Goal: Information Seeking & Learning: Learn about a topic

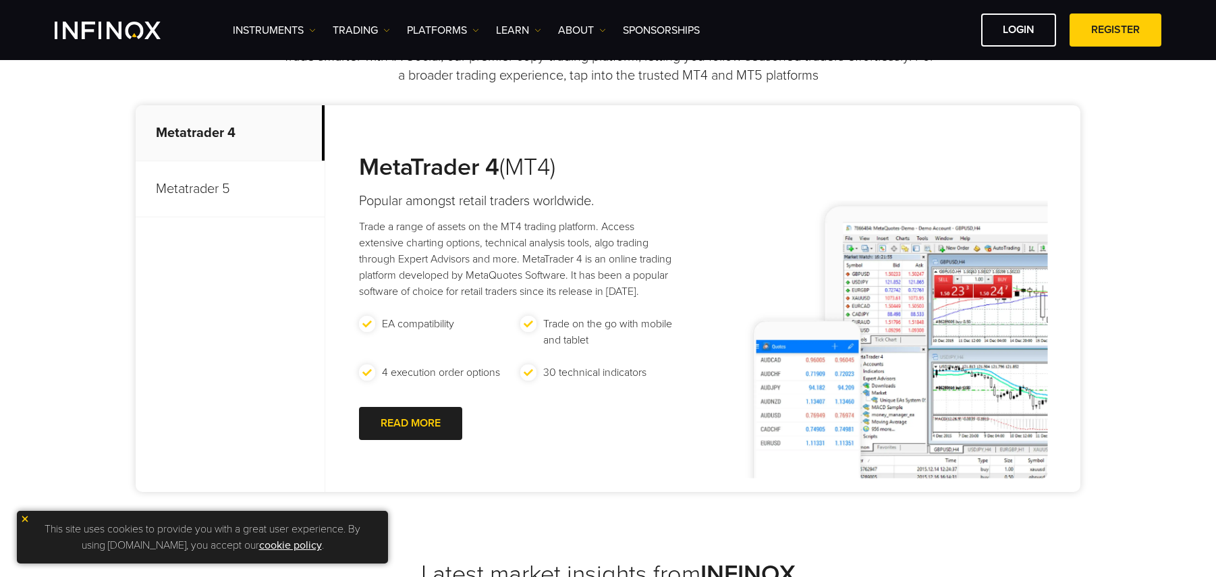
scroll to position [612, 0]
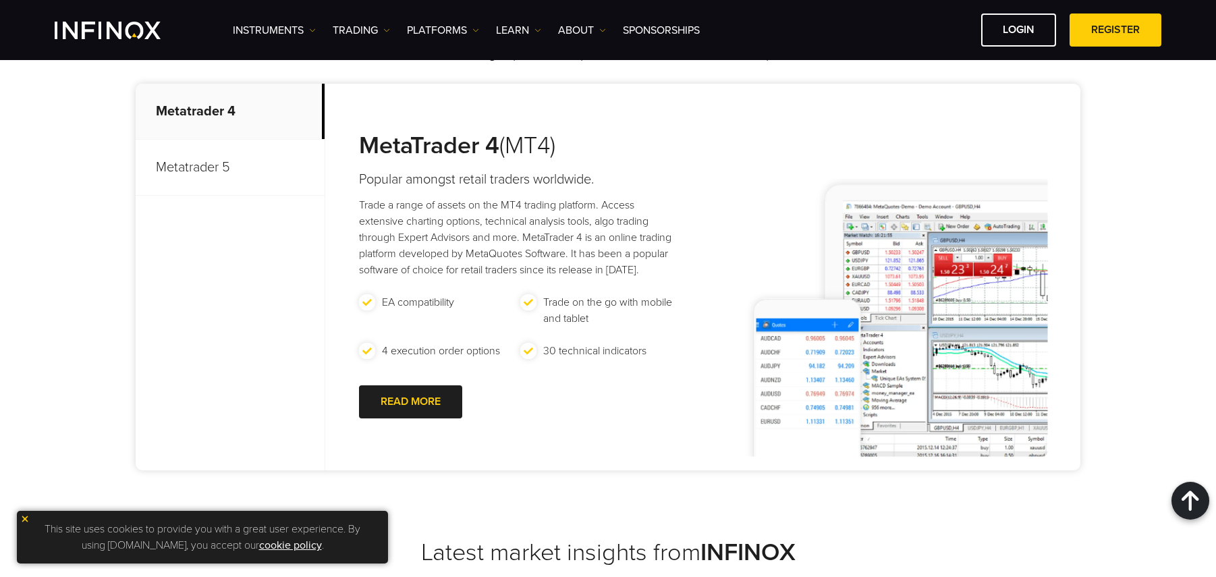
drag, startPoint x: 354, startPoint y: 194, endPoint x: 399, endPoint y: 187, distance: 46.5
click at [399, 187] on div "MetaTrader 4 (MT4) Popular amongst retail traders worldwide. Trade a range of a…" at bounding box center [506, 277] width 362 height 387
drag, startPoint x: 399, startPoint y: 187, endPoint x: 385, endPoint y: 182, distance: 15.2
click at [399, 186] on h4 "Popular amongst retail traders worldwide." at bounding box center [520, 179] width 322 height 19
drag, startPoint x: 357, startPoint y: 171, endPoint x: 383, endPoint y: 170, distance: 25.6
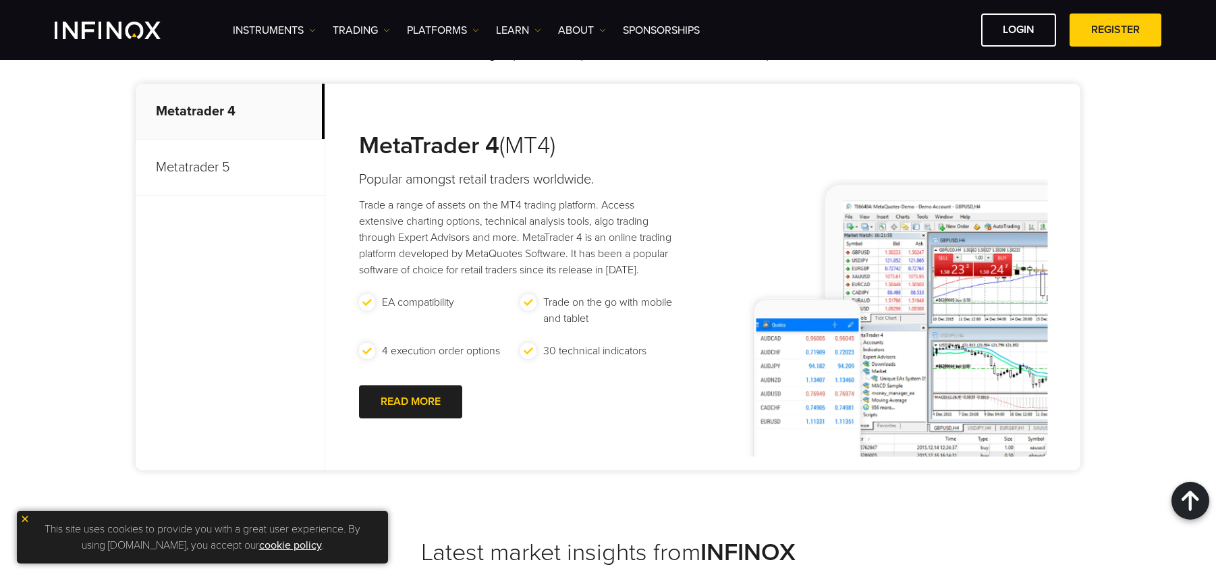
click at [383, 170] on div "MetaTrader 4 (MT4) Popular amongst retail traders worldwide. Trade a range of a…" at bounding box center [506, 277] width 362 height 387
click at [385, 170] on h4 "Popular amongst retail traders worldwide." at bounding box center [520, 179] width 322 height 19
drag, startPoint x: 354, startPoint y: 182, endPoint x: 451, endPoint y: 178, distance: 97.2
click at [451, 177] on div "MetaTrader 4 (MT4) Popular amongst retail traders worldwide. Trade a range of a…" at bounding box center [506, 277] width 362 height 387
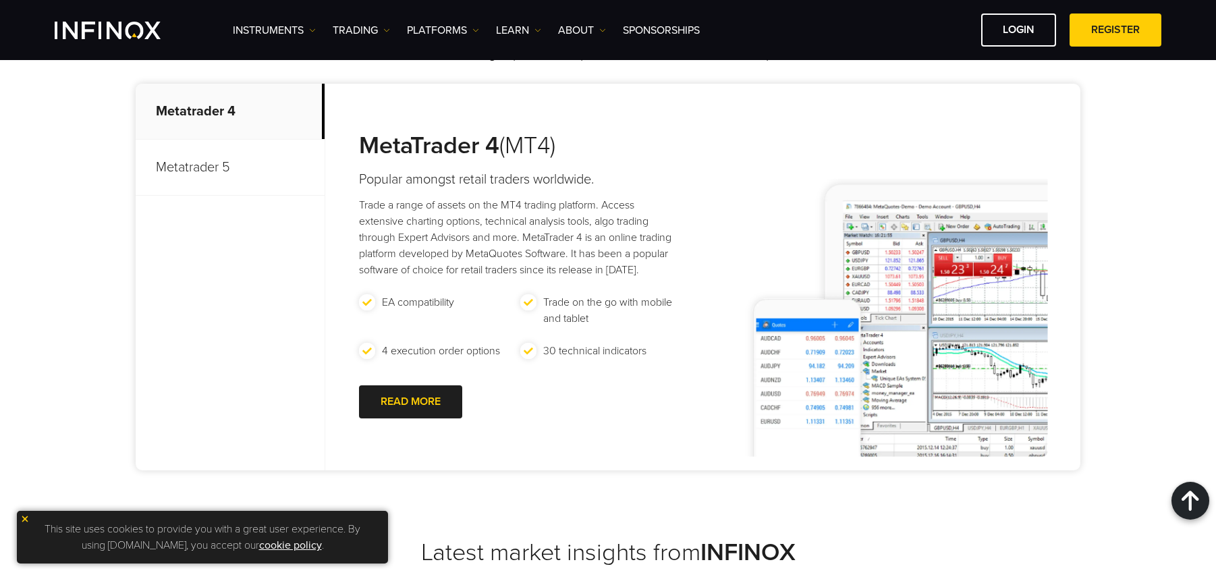
click at [451, 178] on h4 "Popular amongst retail traders worldwide." at bounding box center [520, 179] width 322 height 19
drag, startPoint x: 686, startPoint y: 180, endPoint x: 495, endPoint y: 167, distance: 191.4
click at [495, 167] on div "MetaTrader 4 (MT4) Popular amongst retail traders worldwide. Trade a range of a…" at bounding box center [702, 277] width 755 height 387
drag, startPoint x: 359, startPoint y: 142, endPoint x: 477, endPoint y: 146, distance: 118.2
click at [477, 146] on strong "MetaTrader 4" at bounding box center [429, 145] width 140 height 29
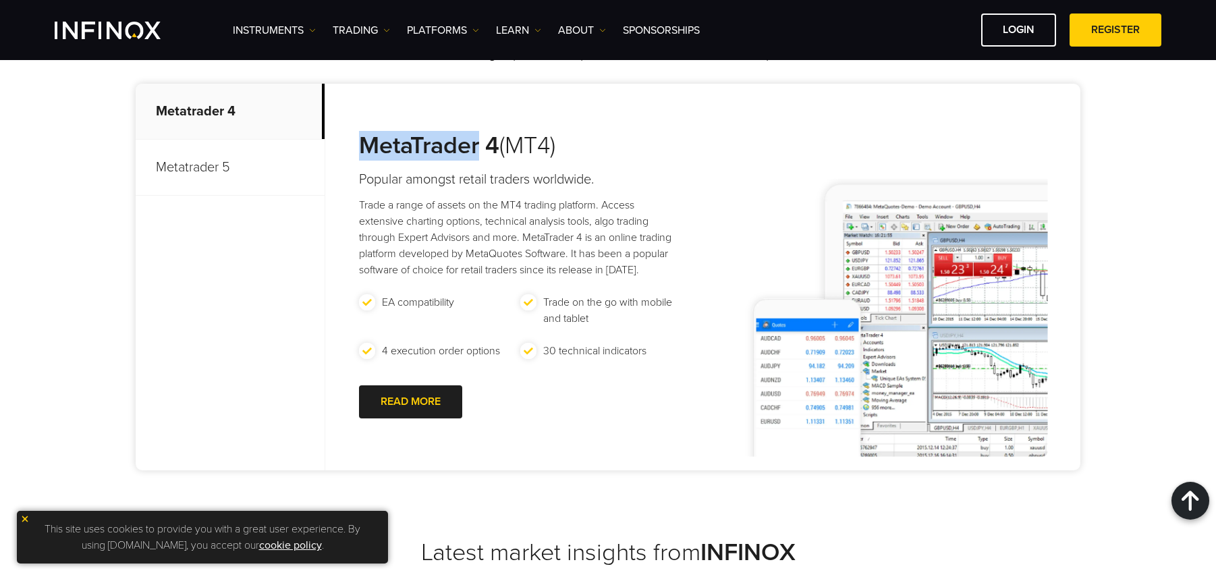
drag, startPoint x: 572, startPoint y: 155, endPoint x: 426, endPoint y: 143, distance: 146.2
click at [427, 144] on h3 "MetaTrader 4 (MT4)" at bounding box center [520, 146] width 322 height 30
drag, startPoint x: 418, startPoint y: 144, endPoint x: 579, endPoint y: 136, distance: 160.8
click at [578, 136] on h3 "MetaTrader 4 (MT4)" at bounding box center [520, 146] width 322 height 30
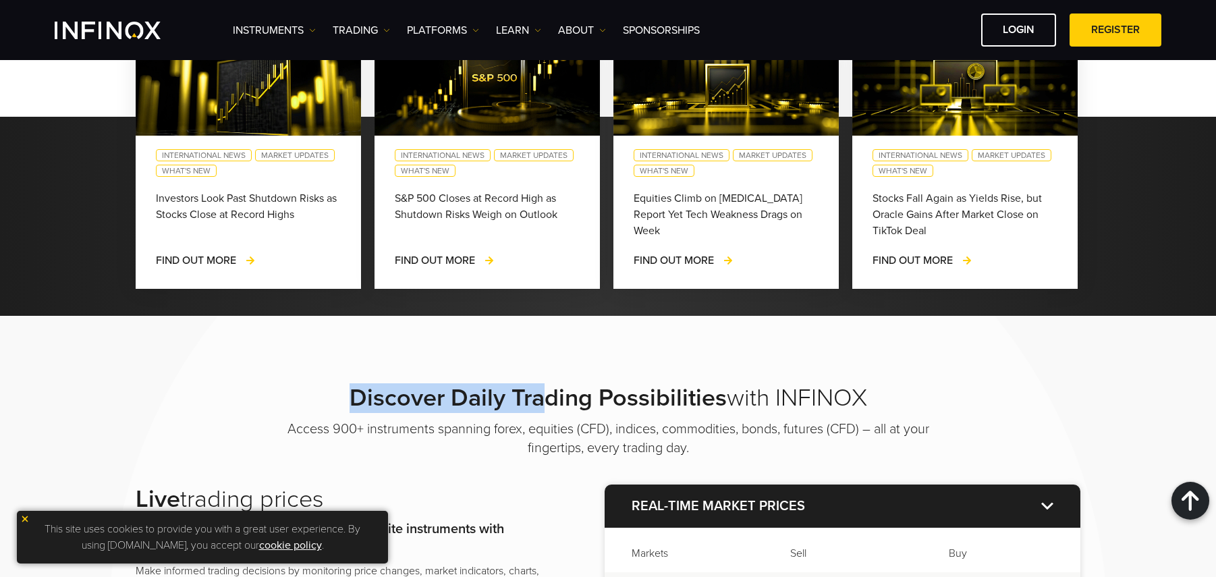
drag, startPoint x: 348, startPoint y: 401, endPoint x: 536, endPoint y: 393, distance: 187.8
click at [536, 393] on h2 "Discover Daily Trading Possibilities with INFINOX" at bounding box center [608, 398] width 675 height 30
drag, startPoint x: 536, startPoint y: 393, endPoint x: 554, endPoint y: 393, distance: 18.2
click at [536, 393] on strong "Discover Daily Trading Possibilities" at bounding box center [538, 397] width 377 height 29
drag, startPoint x: 535, startPoint y: 390, endPoint x: 414, endPoint y: 387, distance: 121.5
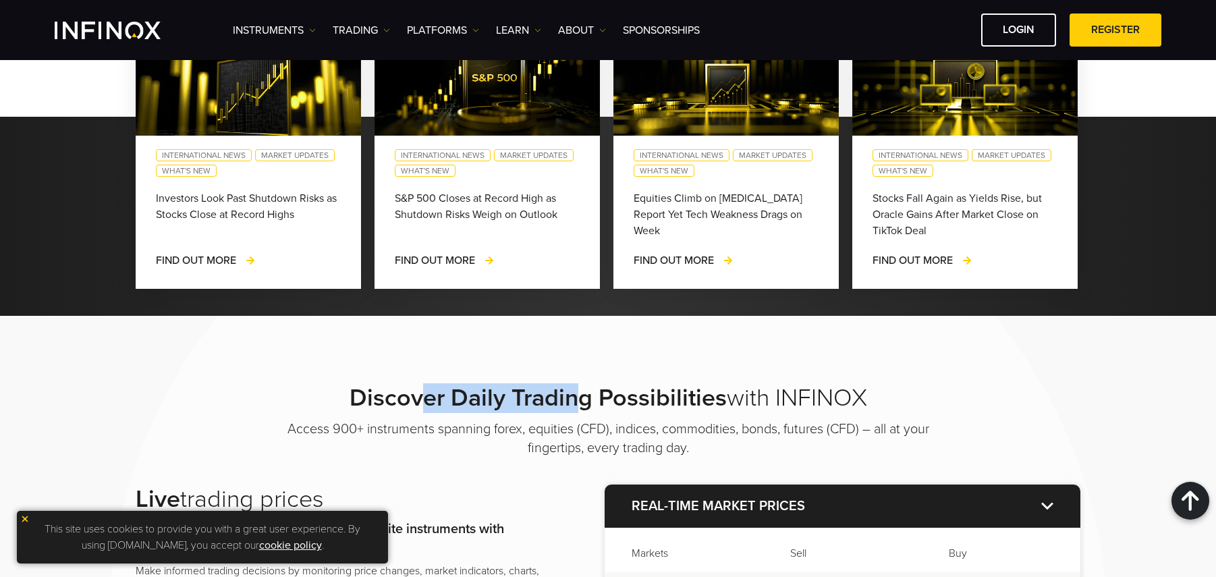
click at [414, 387] on strong "Discover Daily Trading Possibilities" at bounding box center [538, 397] width 377 height 29
drag, startPoint x: 359, startPoint y: 396, endPoint x: 395, endPoint y: 395, distance: 35.8
click at [395, 395] on strong "Discover Daily Trading Possibilities" at bounding box center [538, 397] width 377 height 29
drag, startPoint x: 343, startPoint y: 397, endPoint x: 505, endPoint y: 396, distance: 162.6
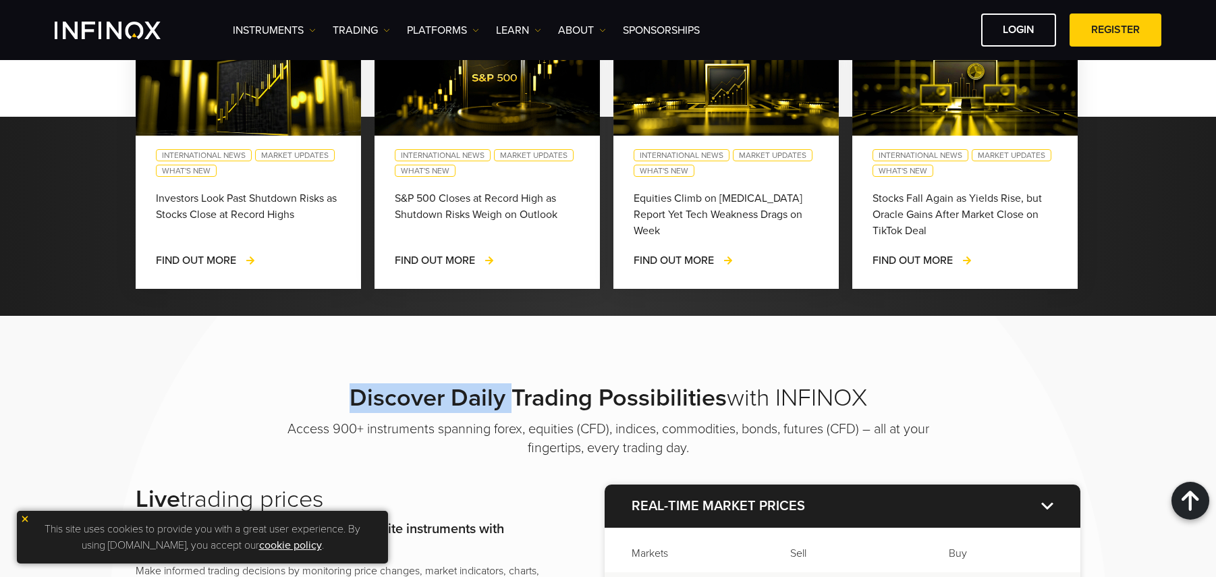
click at [505, 396] on h2 "Discover Daily Trading Possibilities with INFINOX" at bounding box center [608, 398] width 675 height 30
drag, startPoint x: 896, startPoint y: 387, endPoint x: 323, endPoint y: 389, distance: 573.5
click at [323, 389] on h2 "Discover Daily Trading Possibilities with INFINOX" at bounding box center [608, 398] width 675 height 30
click at [355, 387] on strong "Discover Daily Trading Possibilities" at bounding box center [538, 397] width 377 height 29
drag, startPoint x: 344, startPoint y: 394, endPoint x: 439, endPoint y: 392, distance: 95.2
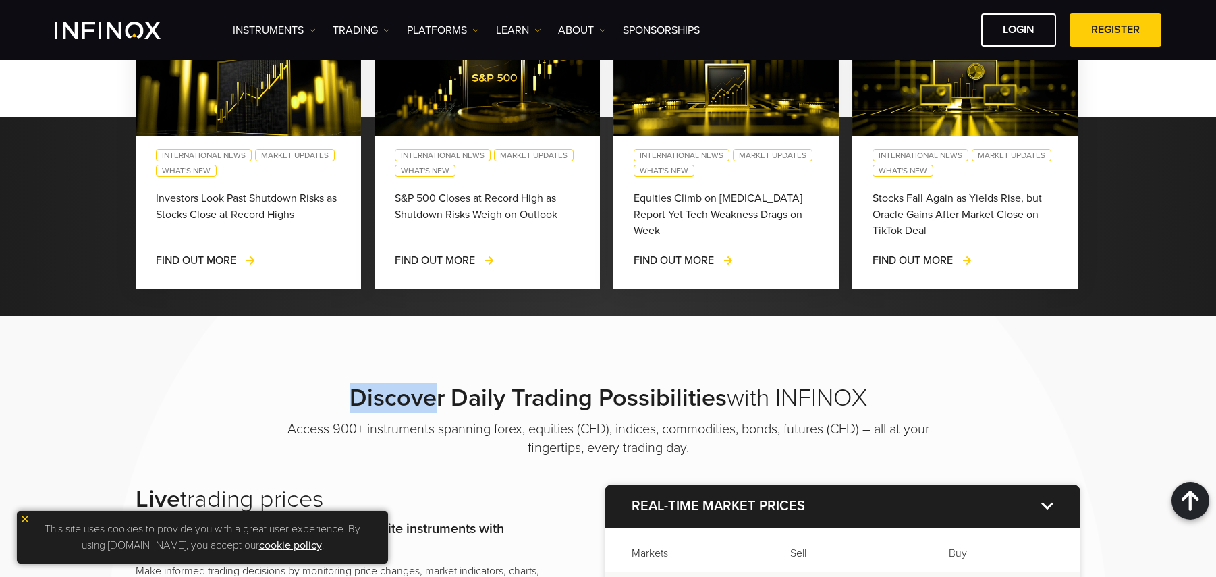
click at [439, 392] on h2 "Discover Daily Trading Possibilities with INFINOX" at bounding box center [608, 398] width 675 height 30
click at [440, 391] on strong "Discover Daily Trading Possibilities" at bounding box center [538, 397] width 377 height 29
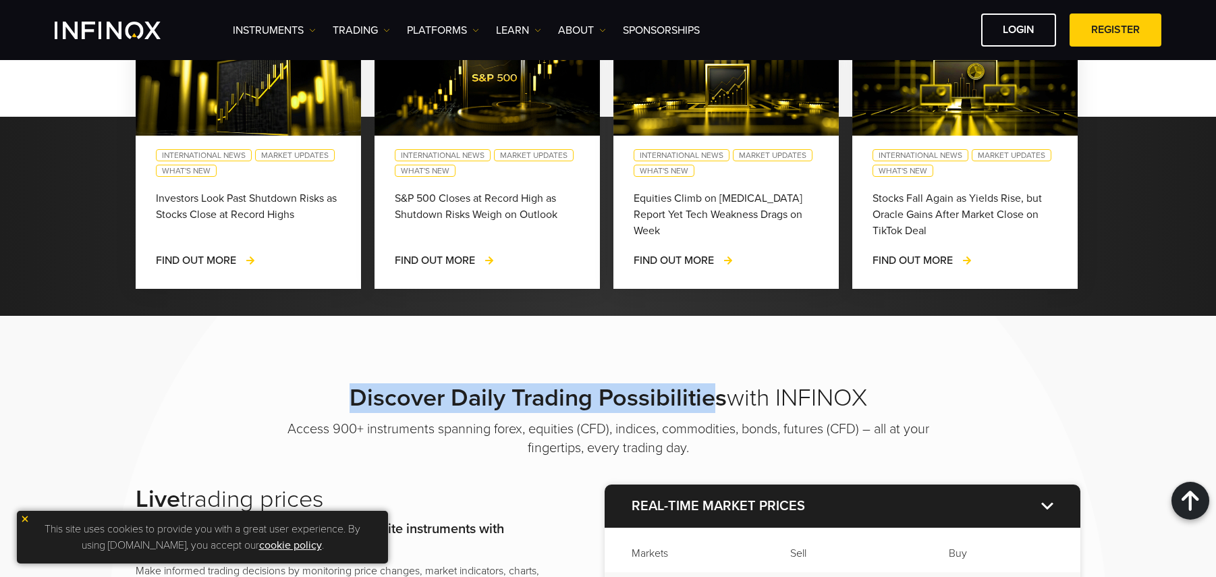
drag, startPoint x: 778, startPoint y: 404, endPoint x: 798, endPoint y: 404, distance: 20.2
click at [798, 404] on h2 "Discover Daily Trading Possibilities with INFINOX" at bounding box center [608, 398] width 675 height 30
